Goal: Information Seeking & Learning: Check status

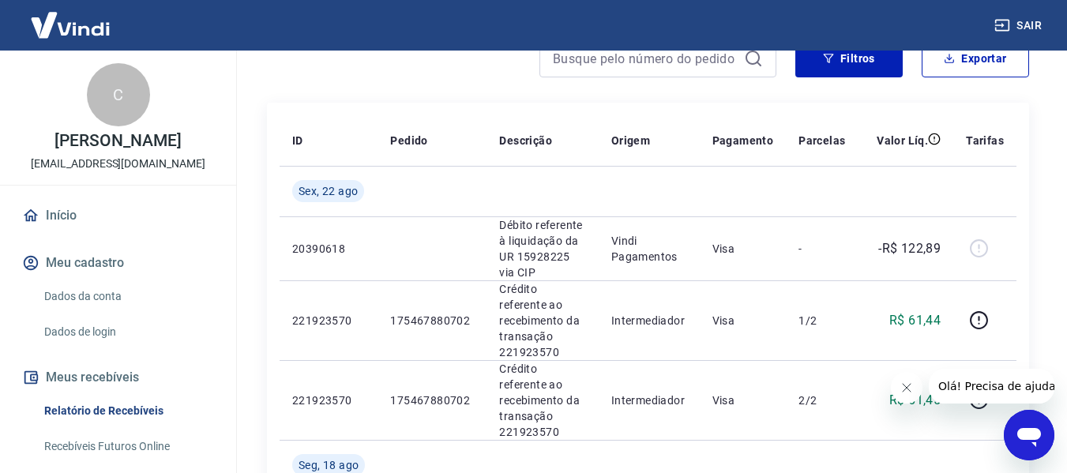
scroll to position [182, 0]
